Goal: Task Accomplishment & Management: Manage account settings

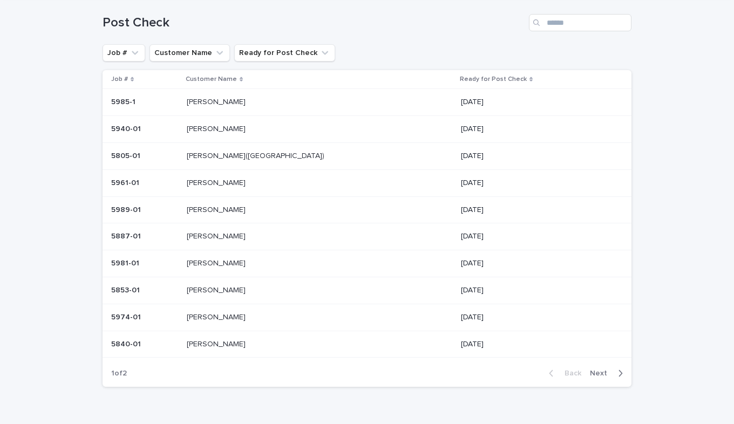
scroll to position [93, 0]
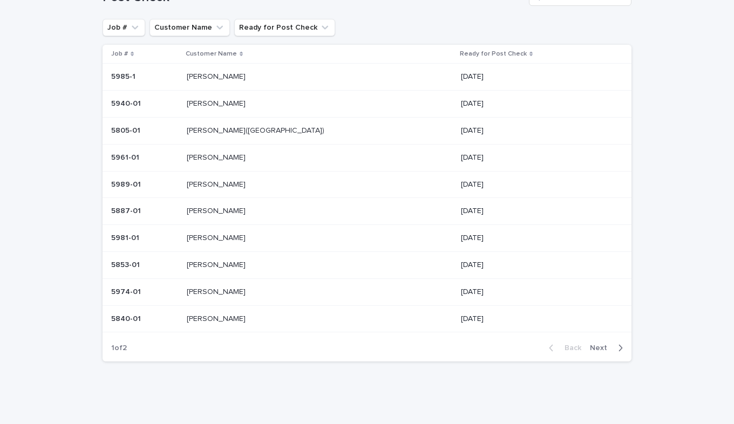
click at [228, 263] on p "[PERSON_NAME]" at bounding box center [217, 264] width 61 height 11
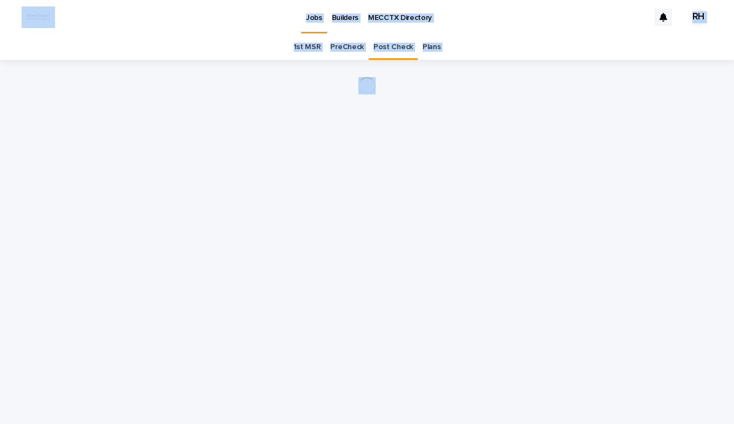
click at [229, 263] on div "Loading... Saving… Loading... Saving…" at bounding box center [367, 228] width 540 height 337
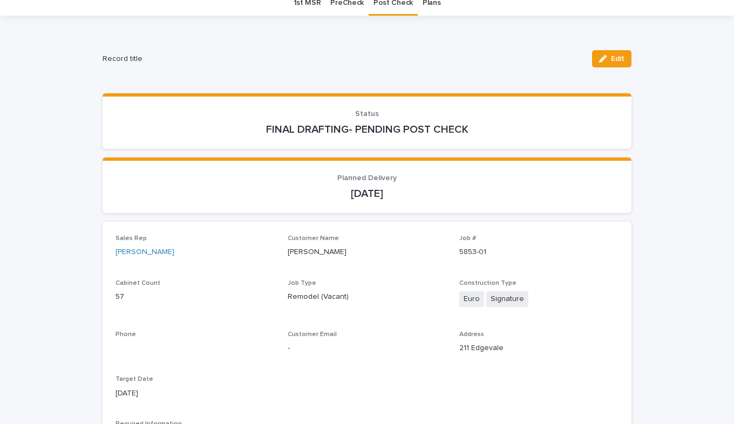
scroll to position [162, 0]
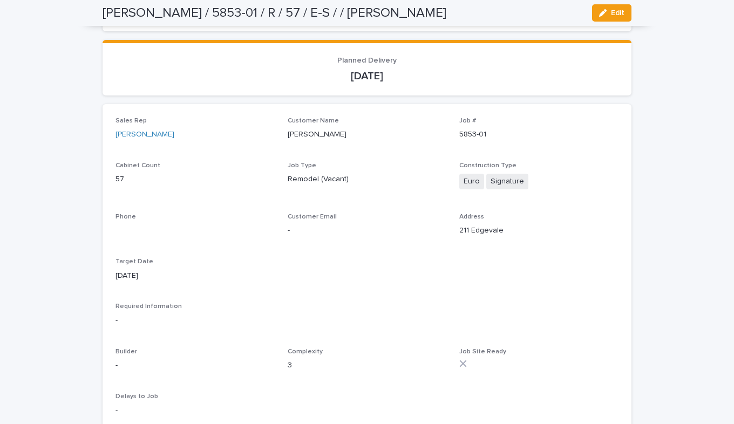
drag, startPoint x: 608, startPoint y: 13, endPoint x: 435, endPoint y: 152, distance: 222.0
click at [604, 16] on button "Edit" at bounding box center [611, 12] width 39 height 17
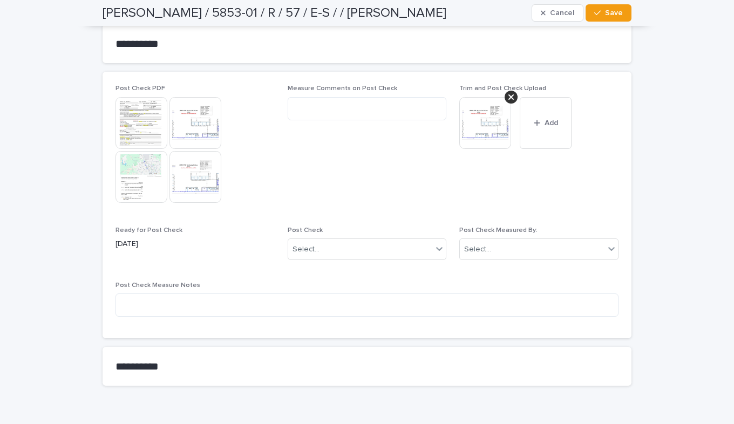
scroll to position [1089, 0]
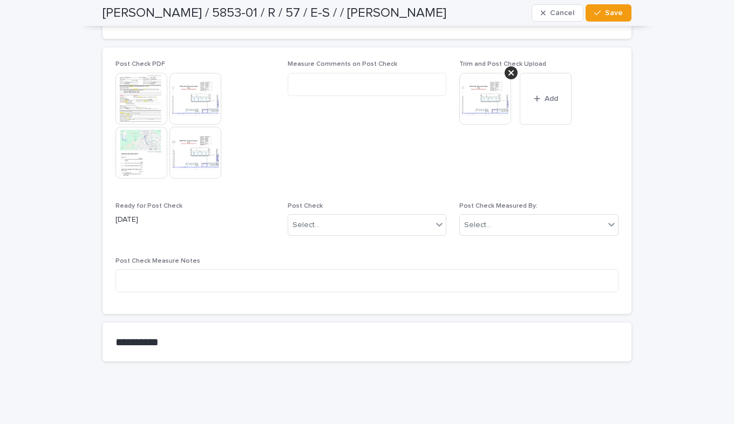
click at [536, 105] on button "Add" at bounding box center [546, 99] width 52 height 52
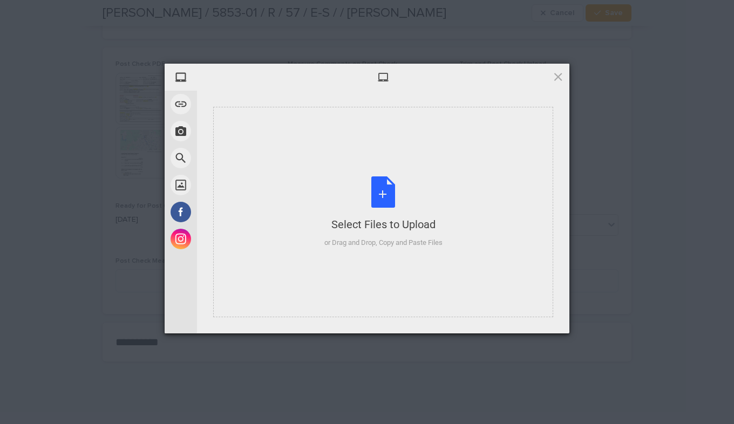
click at [391, 188] on div "Select Files to Upload or Drag and Drop, Copy and Paste Files" at bounding box center [383, 213] width 118 height 72
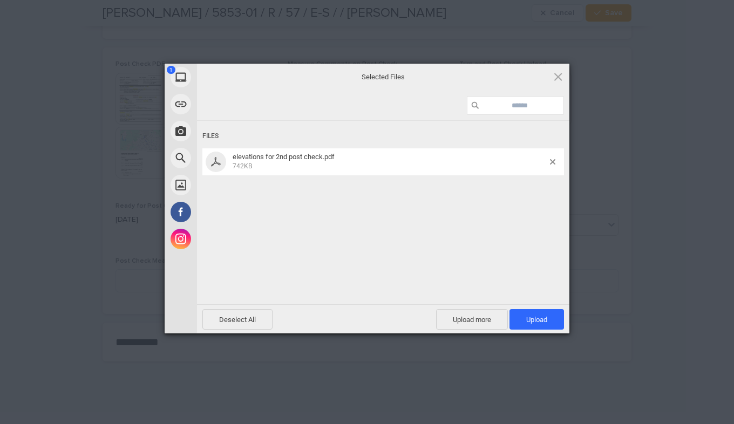
drag, startPoint x: 534, startPoint y: 316, endPoint x: 527, endPoint y: 315, distance: 7.0
click at [531, 316] on span "Upload 1" at bounding box center [536, 320] width 21 height 8
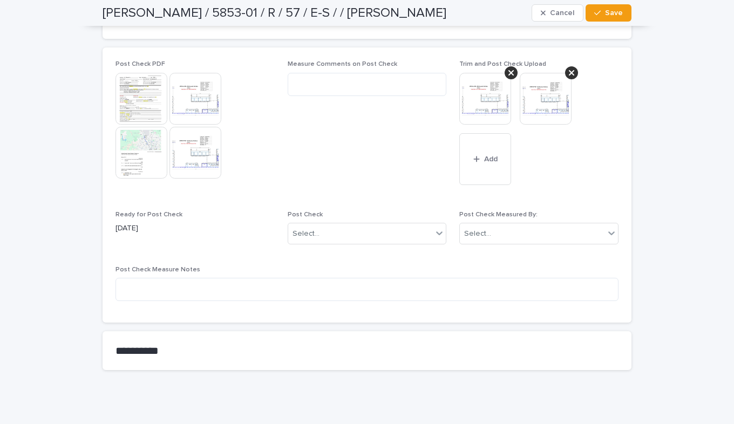
click at [606, 11] on span "Save" at bounding box center [614, 13] width 18 height 8
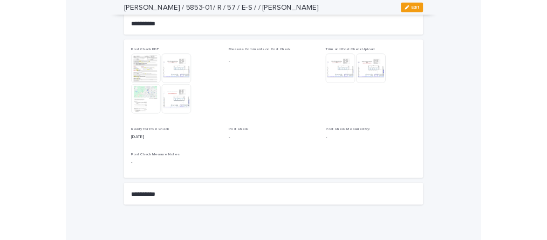
scroll to position [994, 0]
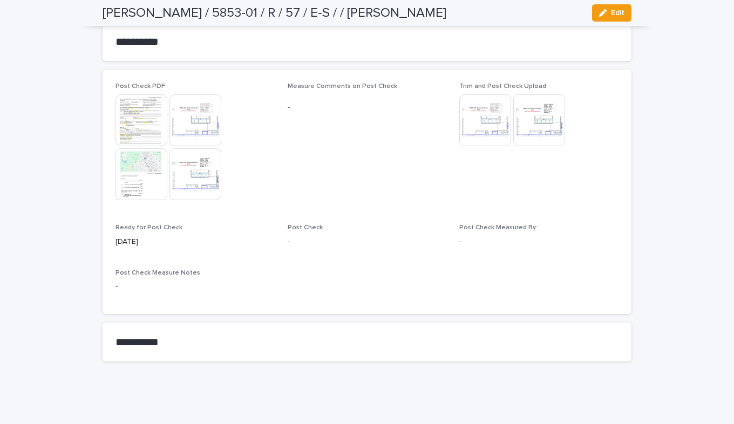
click at [487, 122] on img at bounding box center [485, 120] width 52 height 52
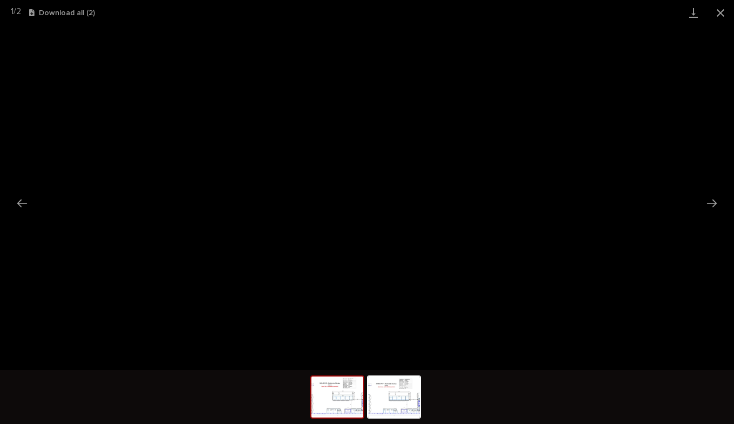
drag, startPoint x: 721, startPoint y: 8, endPoint x: 708, endPoint y: 25, distance: 21.6
click at [716, 12] on button "Close gallery" at bounding box center [720, 12] width 27 height 25
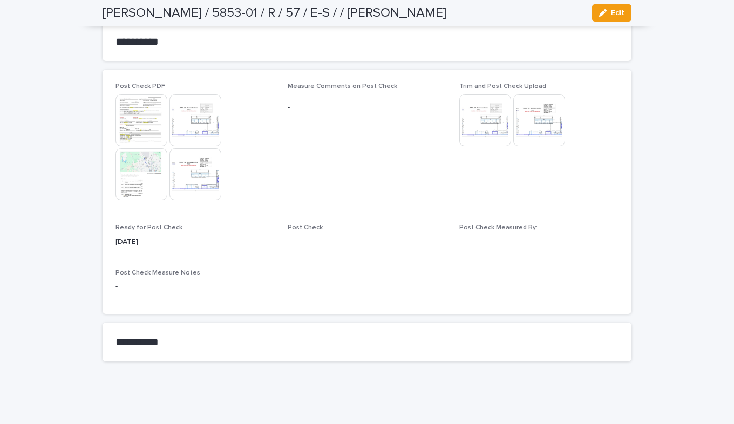
click at [602, 12] on icon "button" at bounding box center [603, 13] width 8 height 8
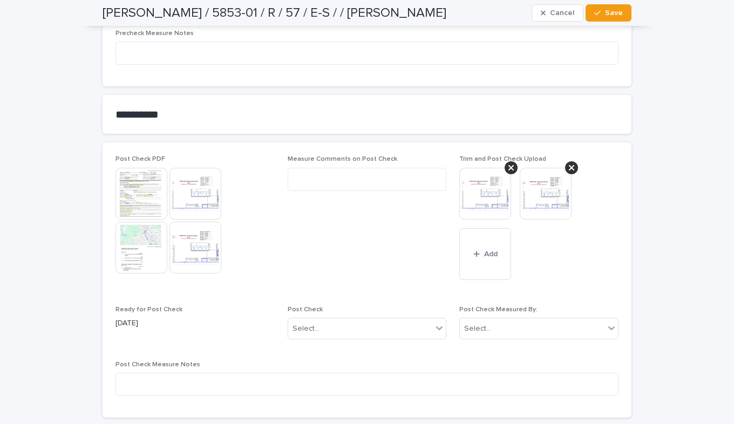
click at [509, 168] on icon at bounding box center [511, 167] width 5 height 5
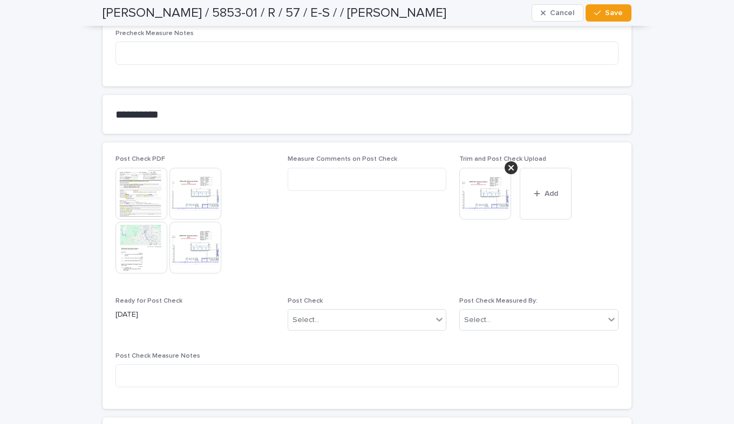
click at [188, 240] on img at bounding box center [196, 248] width 52 height 52
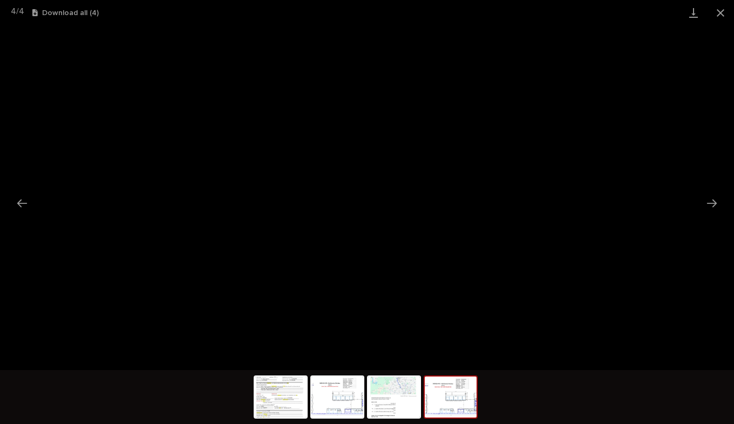
drag, startPoint x: 720, startPoint y: 13, endPoint x: 706, endPoint y: 21, distance: 16.7
click at [709, 19] on button "Close gallery" at bounding box center [720, 12] width 27 height 25
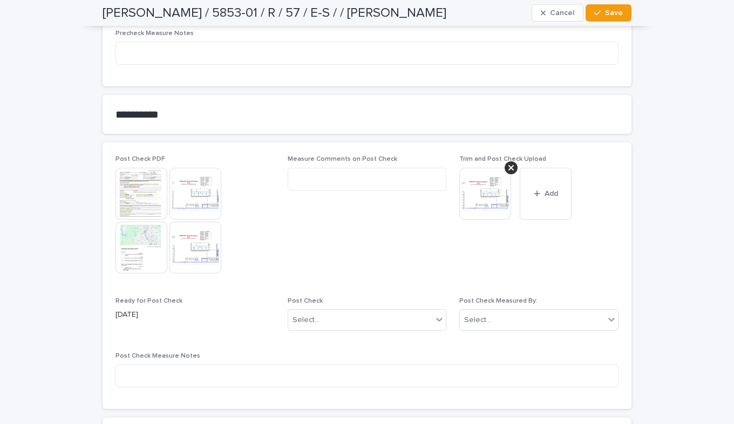
click at [185, 193] on img at bounding box center [196, 194] width 52 height 52
click at [185, 193] on body "**********" at bounding box center [367, 212] width 734 height 424
click at [190, 194] on img at bounding box center [196, 194] width 52 height 52
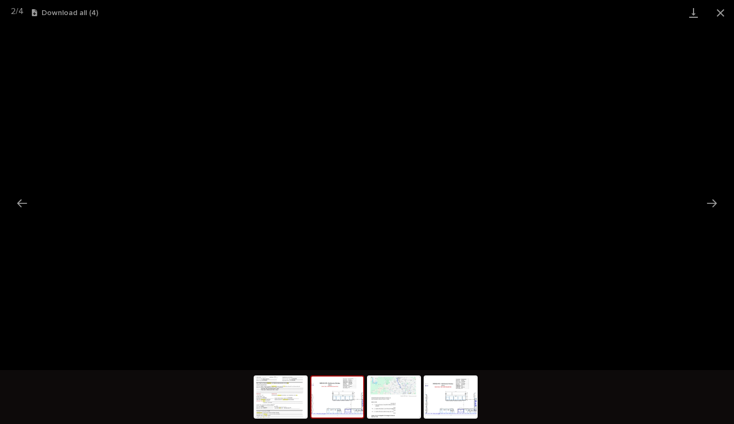
drag, startPoint x: 720, startPoint y: 13, endPoint x: 706, endPoint y: 24, distance: 18.5
click at [716, 16] on button "Close gallery" at bounding box center [720, 12] width 27 height 25
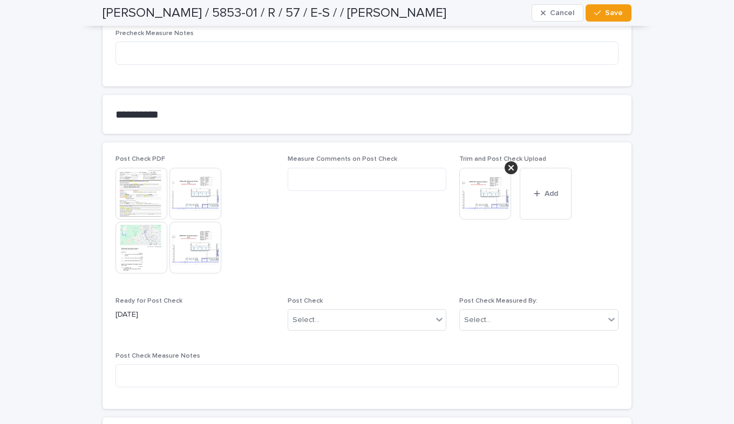
click at [492, 199] on img at bounding box center [485, 194] width 52 height 52
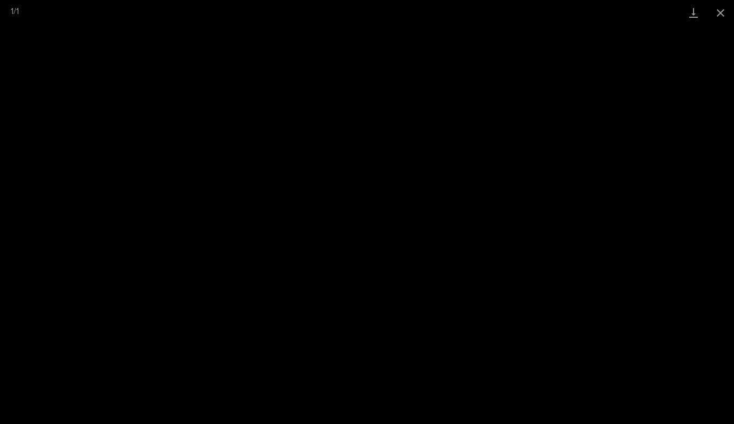
click at [720, 11] on button "Close gallery" at bounding box center [720, 12] width 27 height 25
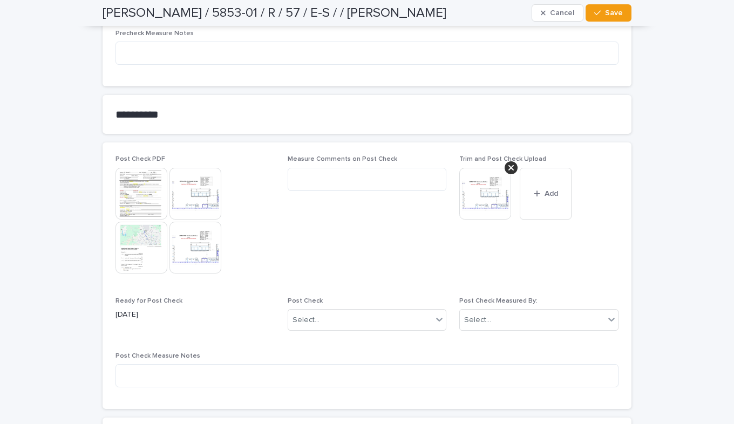
click at [509, 167] on icon at bounding box center [511, 167] width 5 height 5
click at [550, 14] on span "Cancel" at bounding box center [562, 13] width 24 height 8
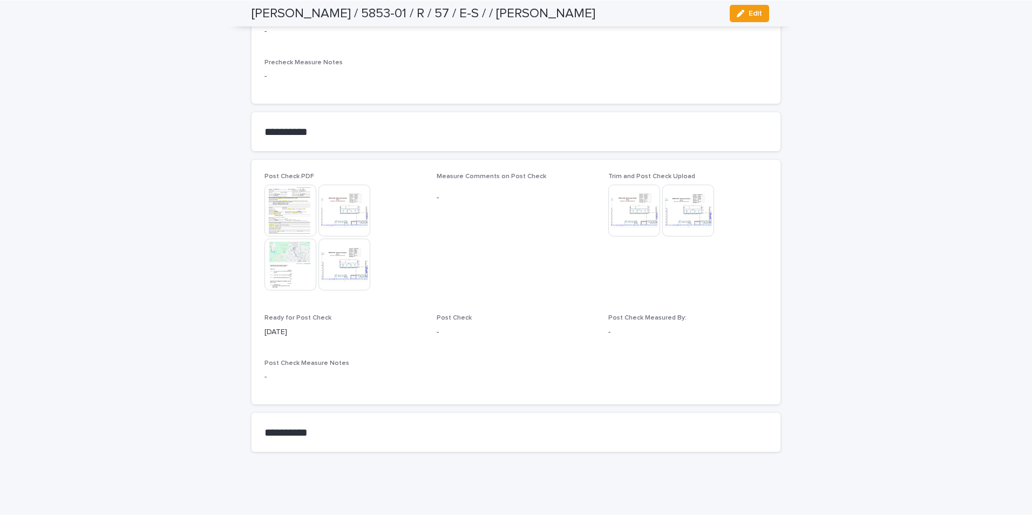
scroll to position [903, 0]
drag, startPoint x: 764, startPoint y: 12, endPoint x: 698, endPoint y: 172, distance: 173.0
click at [734, 18] on button "Edit" at bounding box center [760, 12] width 39 height 17
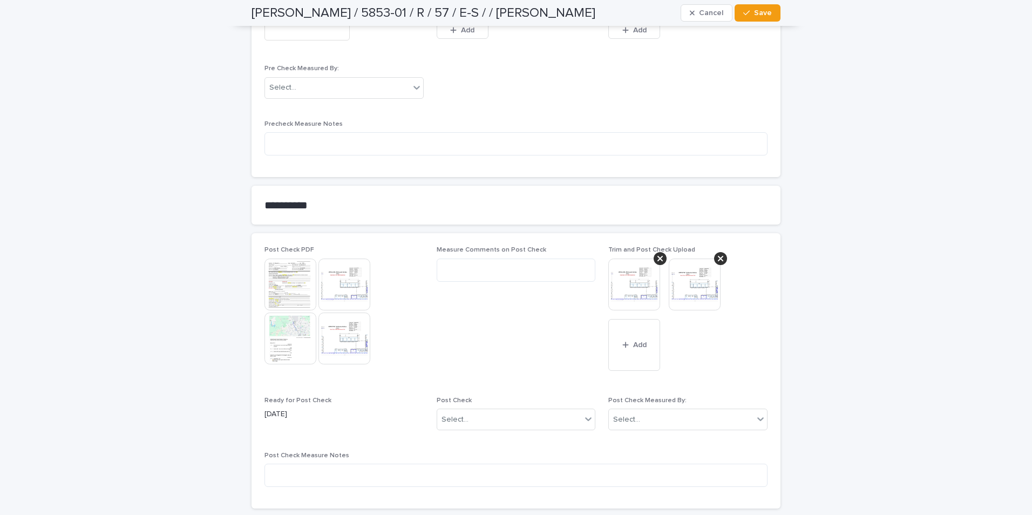
drag, startPoint x: 658, startPoint y: 260, endPoint x: 664, endPoint y: 257, distance: 6.8
click at [663, 258] on div "Trim and Post Check Upload This file cannot be opened Download File Add" at bounding box center [687, 314] width 159 height 137
drag, startPoint x: 664, startPoint y: 257, endPoint x: 656, endPoint y: 256, distance: 7.0
click at [658, 256] on icon at bounding box center [660, 258] width 5 height 9
click at [658, 257] on icon at bounding box center [660, 258] width 5 height 9
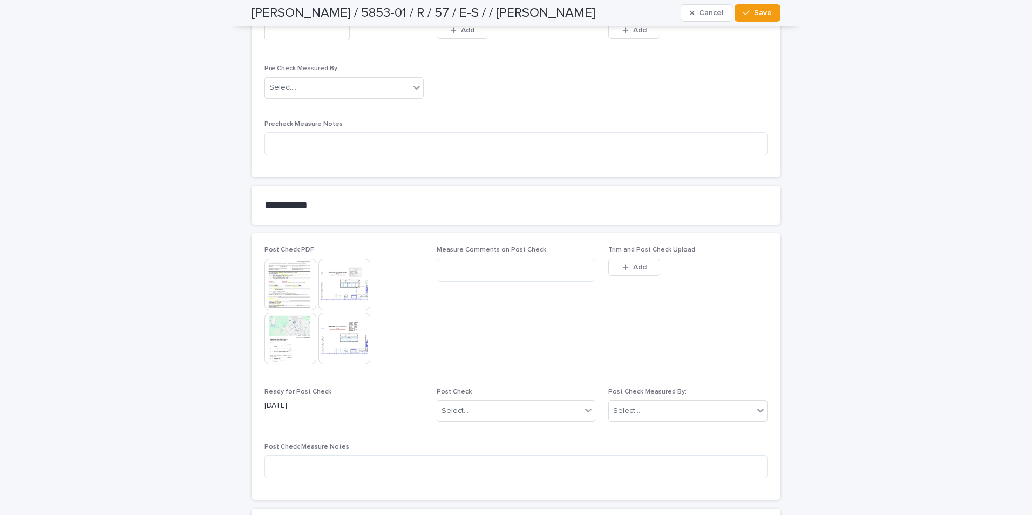
click at [618, 266] on button "Add" at bounding box center [634, 267] width 52 height 17
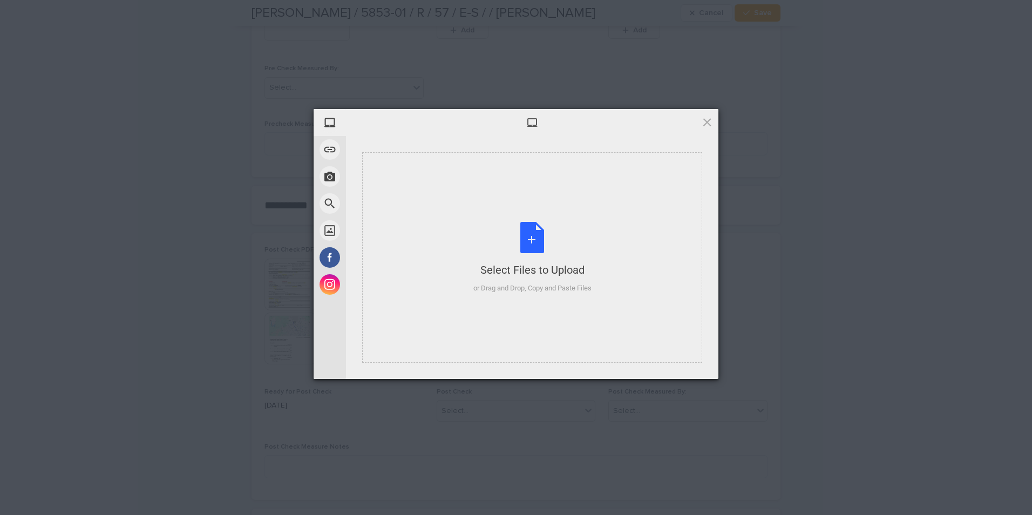
click at [567, 268] on div "Select Files to Upload" at bounding box center [532, 269] width 118 height 15
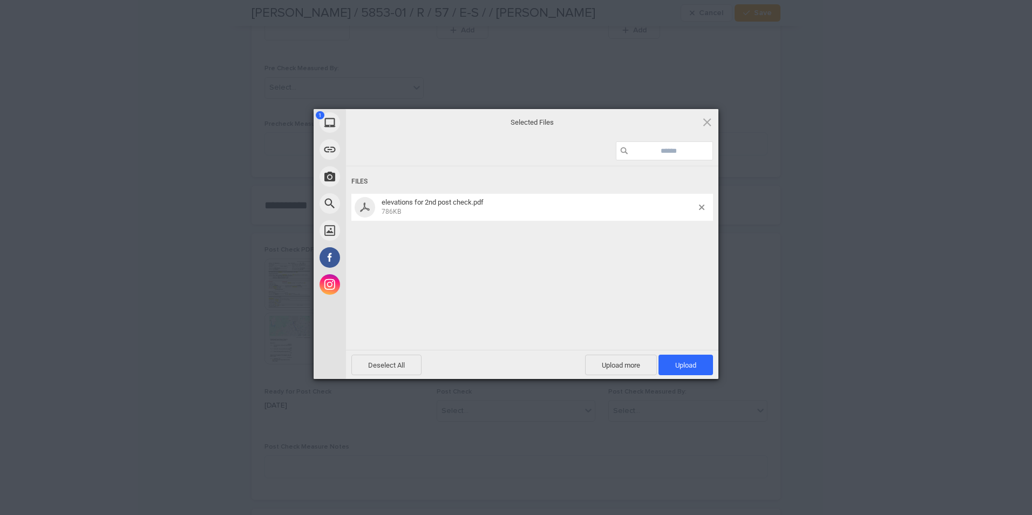
click at [682, 363] on span "Upload 1" at bounding box center [685, 365] width 21 height 8
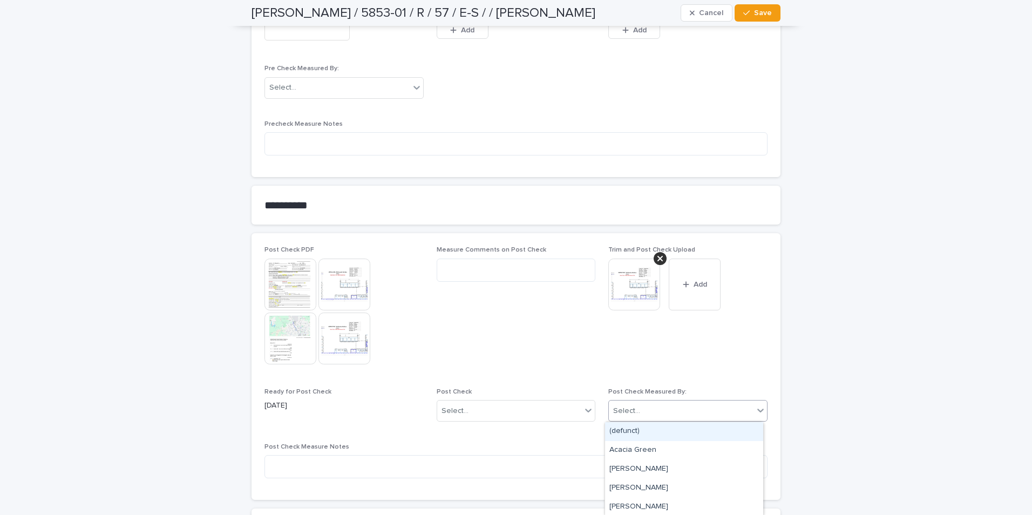
click at [634, 409] on div "Select..." at bounding box center [681, 411] width 145 height 18
type input "******"
click at [634, 424] on div "[PERSON_NAME]" at bounding box center [684, 431] width 158 height 19
click at [523, 416] on div "Select..." at bounding box center [509, 411] width 145 height 18
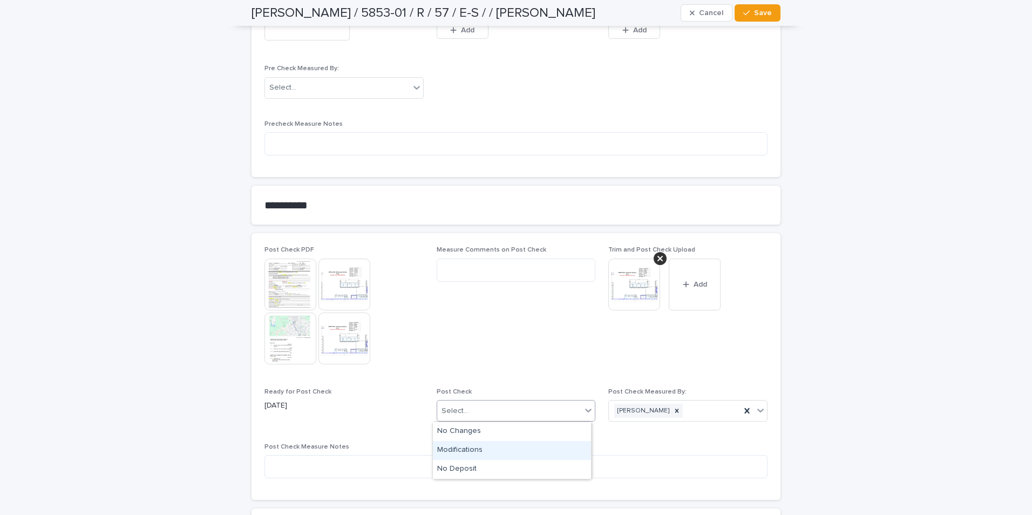
click at [453, 424] on div "Modifications" at bounding box center [512, 450] width 158 height 19
click at [734, 15] on span "Save" at bounding box center [763, 13] width 18 height 8
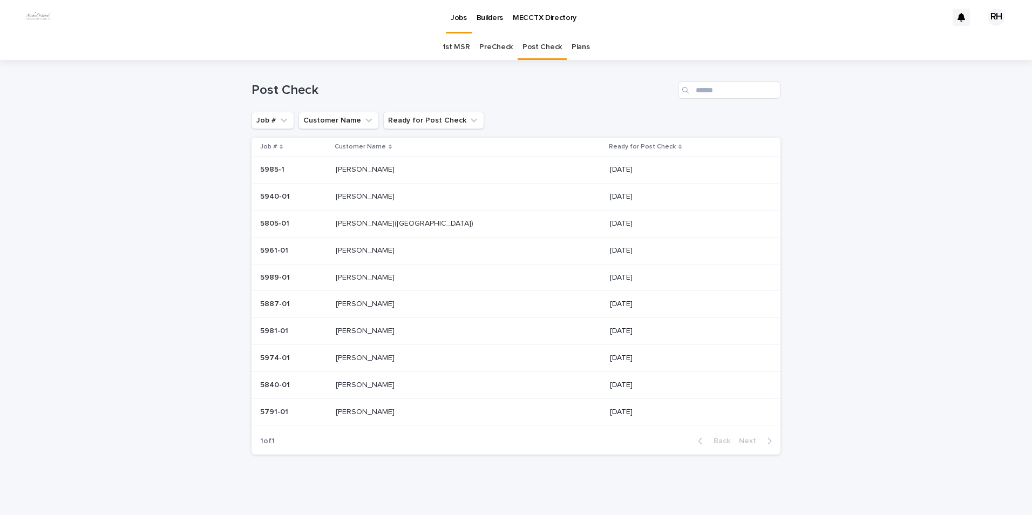
click at [370, 172] on p "[PERSON_NAME]" at bounding box center [366, 168] width 61 height 11
click at [365, 354] on p "[PERSON_NAME]" at bounding box center [366, 354] width 61 height 11
